Goal: Transaction & Acquisition: Obtain resource

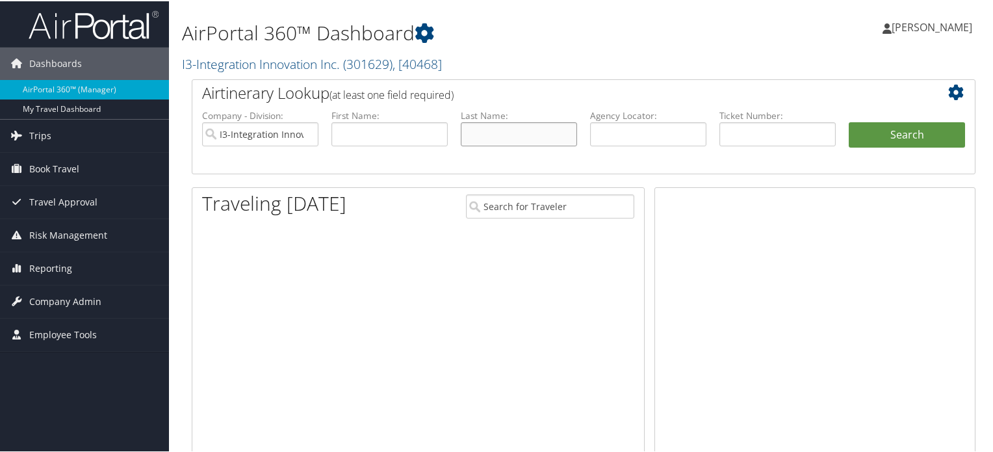
click at [501, 127] on input "text" at bounding box center [519, 133] width 116 height 24
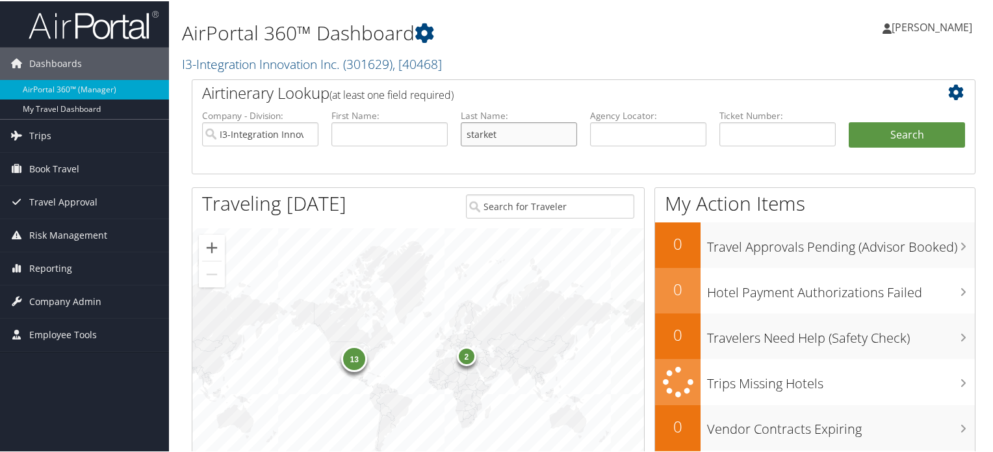
type input "starket"
click at [849, 121] on button "Search" at bounding box center [907, 134] width 116 height 26
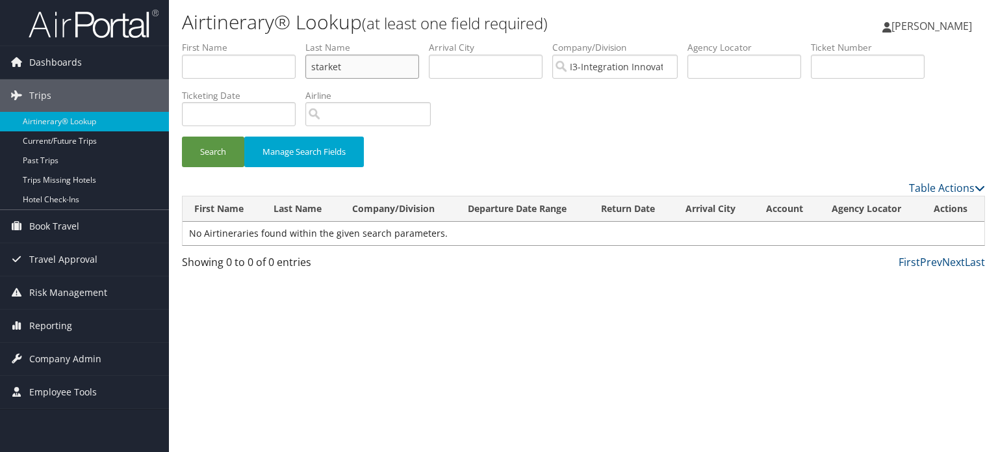
click at [366, 69] on input "starket" at bounding box center [362, 67] width 114 height 24
type input "starkey"
click at [182, 136] on button "Search" at bounding box center [213, 151] width 62 height 31
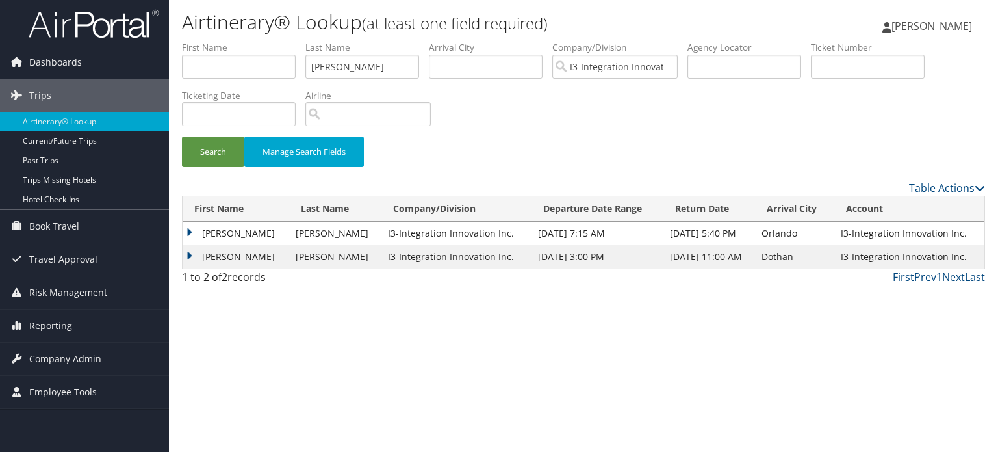
click at [257, 234] on td "DANIEL HENRY" at bounding box center [236, 233] width 107 height 23
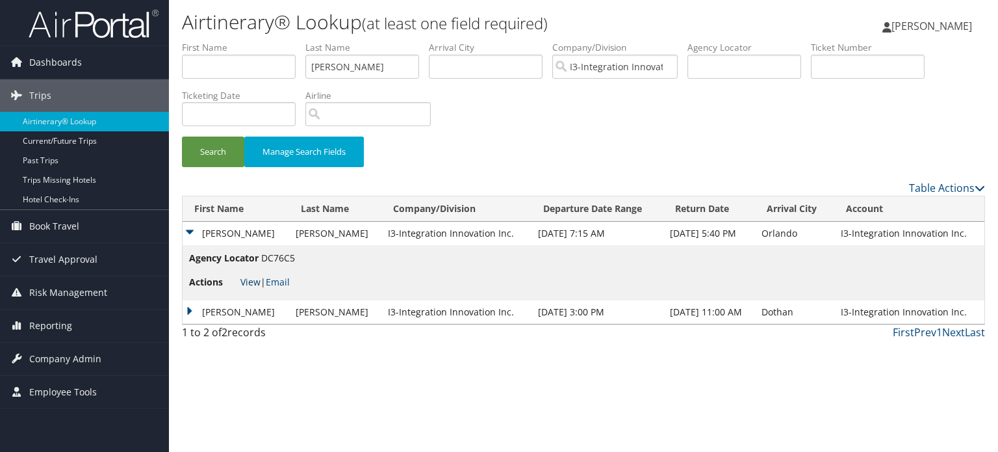
click at [259, 284] on link "View" at bounding box center [250, 282] width 20 height 12
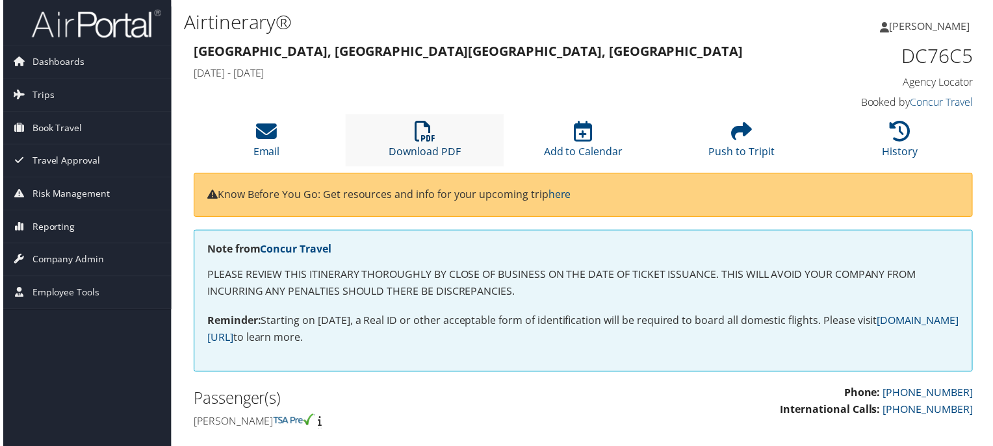
click at [446, 154] on link "Download PDF" at bounding box center [424, 144] width 72 height 31
